Goal: Understand process/instructions

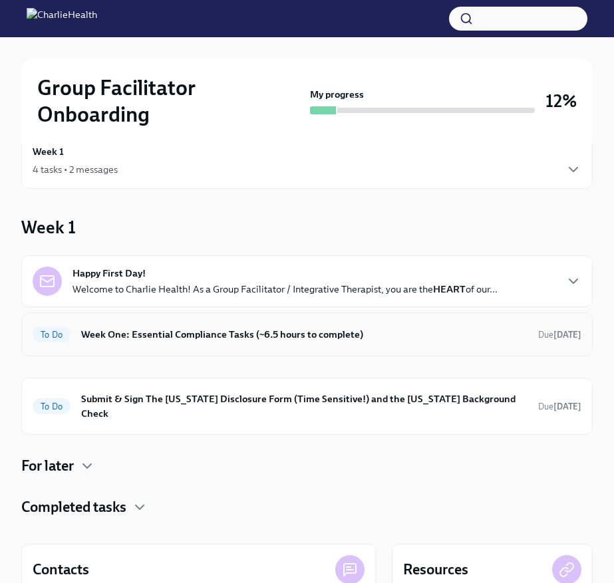
scroll to position [37, 0]
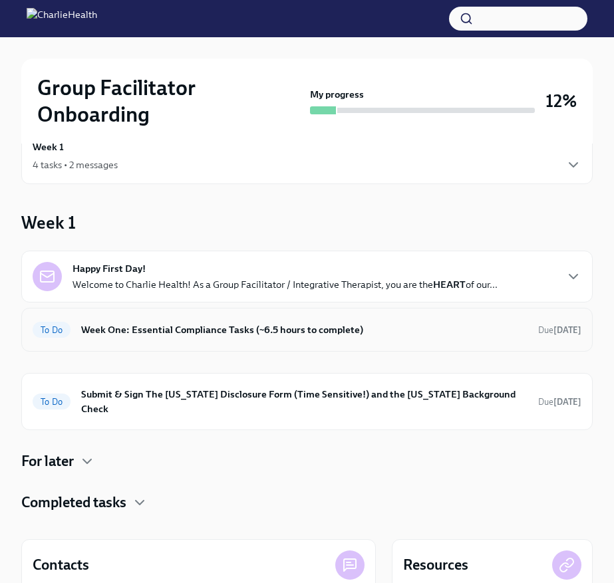
click at [355, 333] on h6 "Week One: Essential Compliance Tasks (~6.5 hours to complete)" at bounding box center [304, 330] width 446 height 15
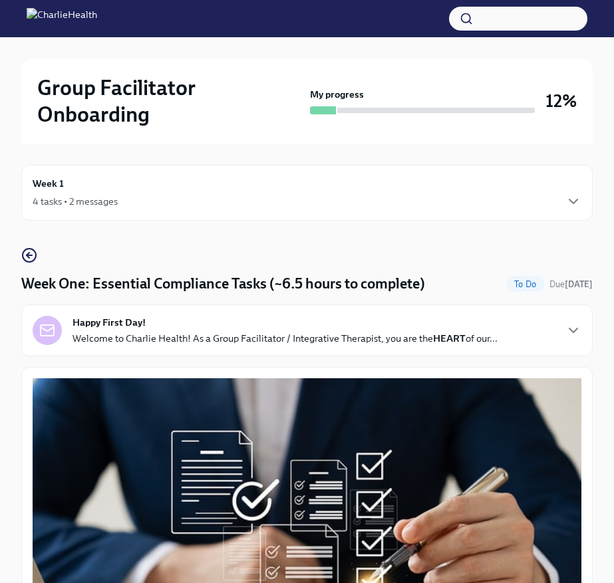
click at [468, 341] on p "Welcome to Charlie Health! As a Group Facilitator / Integrative Therapist, you …" at bounding box center [285, 338] width 425 height 13
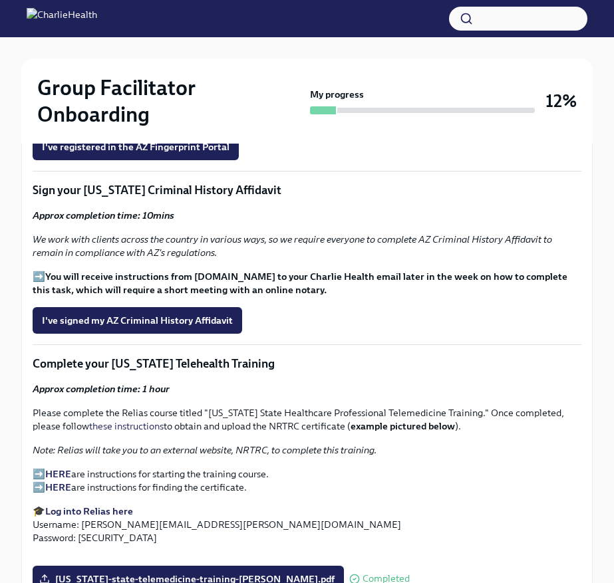
scroll to position [1878, 0]
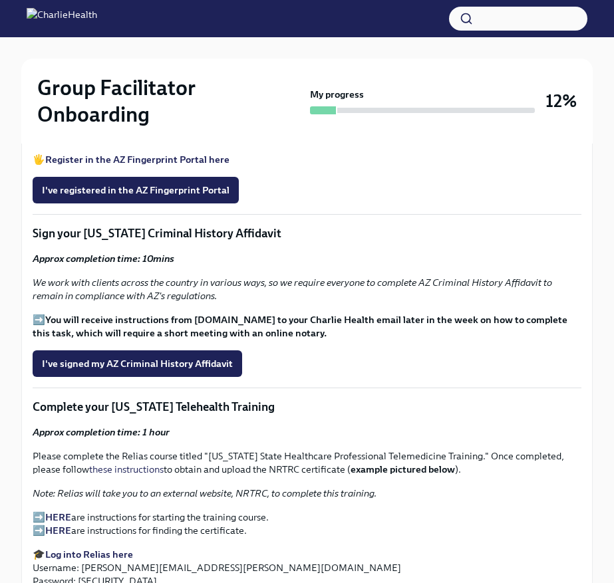
click at [182, 166] on strong "Register in the AZ Fingerprint Portal here" at bounding box center [137, 160] width 184 height 12
click at [160, 142] on strong "THESE instructions" at bounding box center [147, 136] width 86 height 12
click at [187, 197] on span "I've registered in the AZ Fingerprint Portal" at bounding box center [136, 190] width 188 height 13
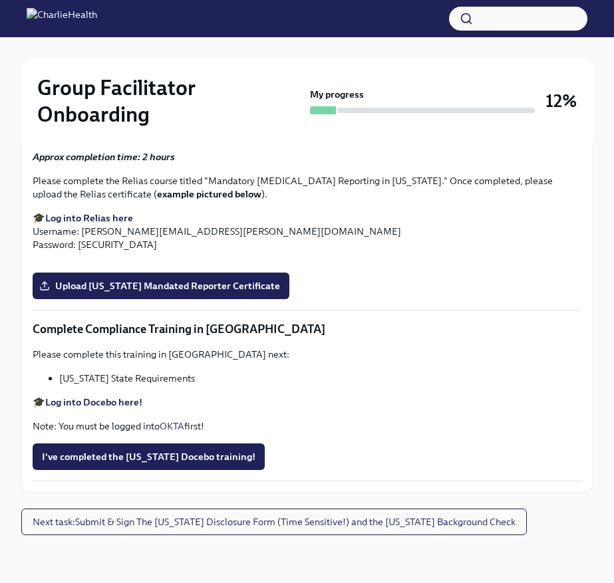
scroll to position [2446, 0]
click at [117, 224] on strong "Log into Relias here" at bounding box center [89, 218] width 88 height 12
